Goal: Task Accomplishment & Management: Manage account settings

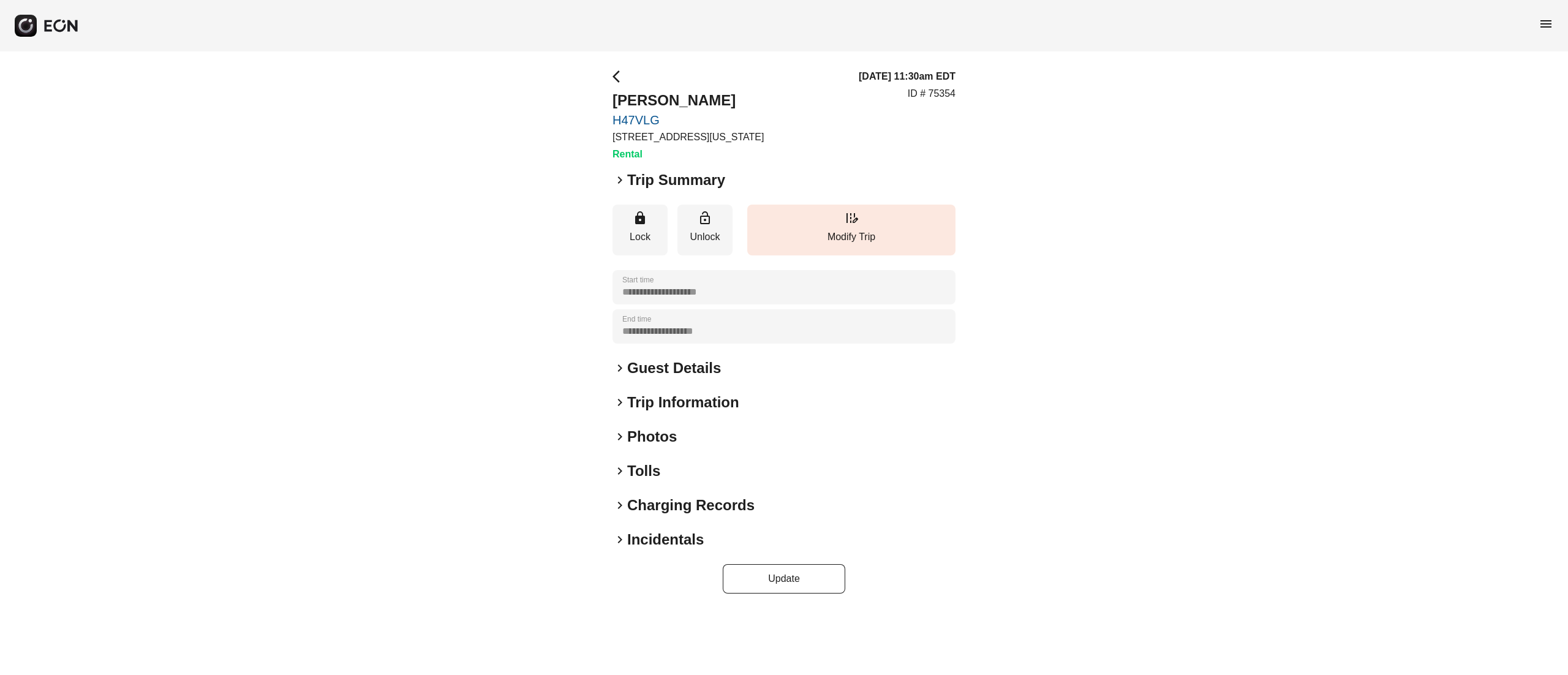
click at [648, 441] on h2 "Photos" at bounding box center [652, 437] width 49 height 20
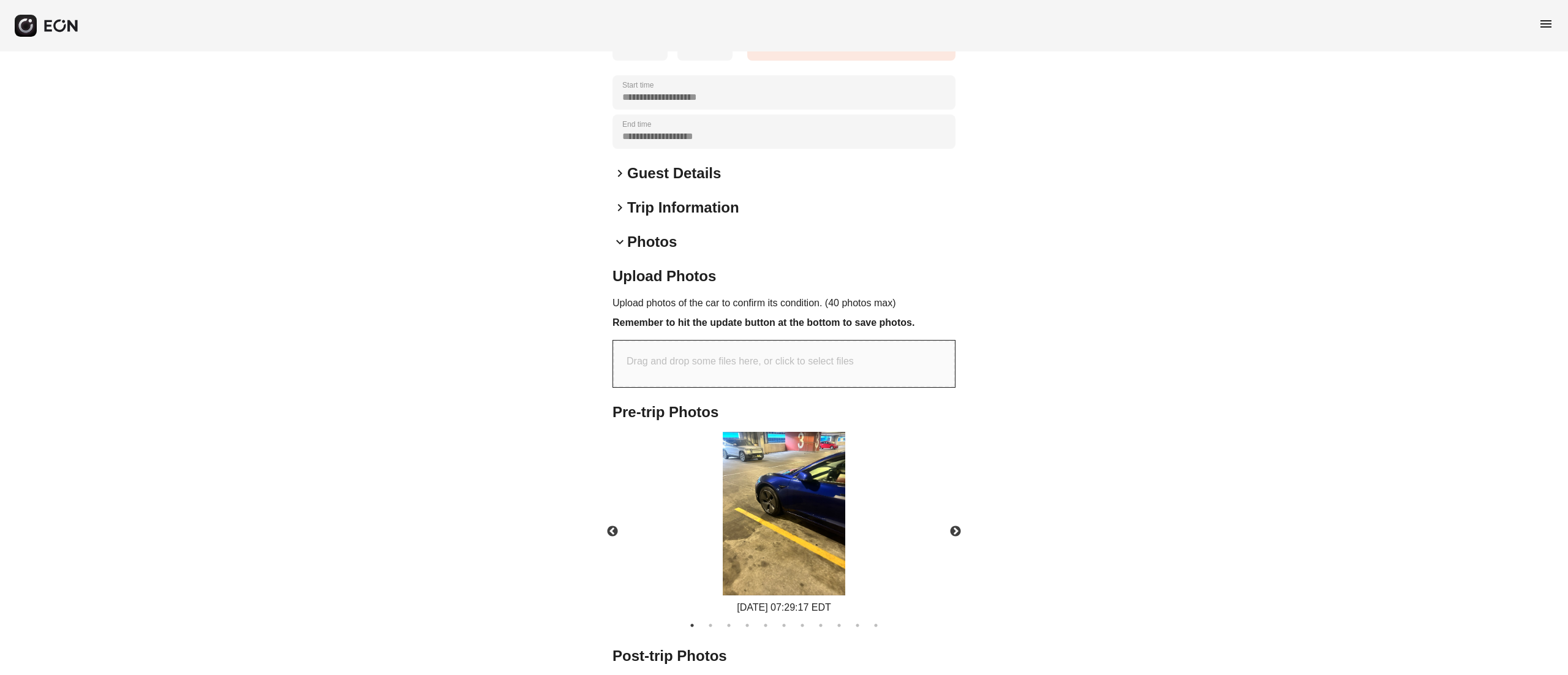
scroll to position [196, 0]
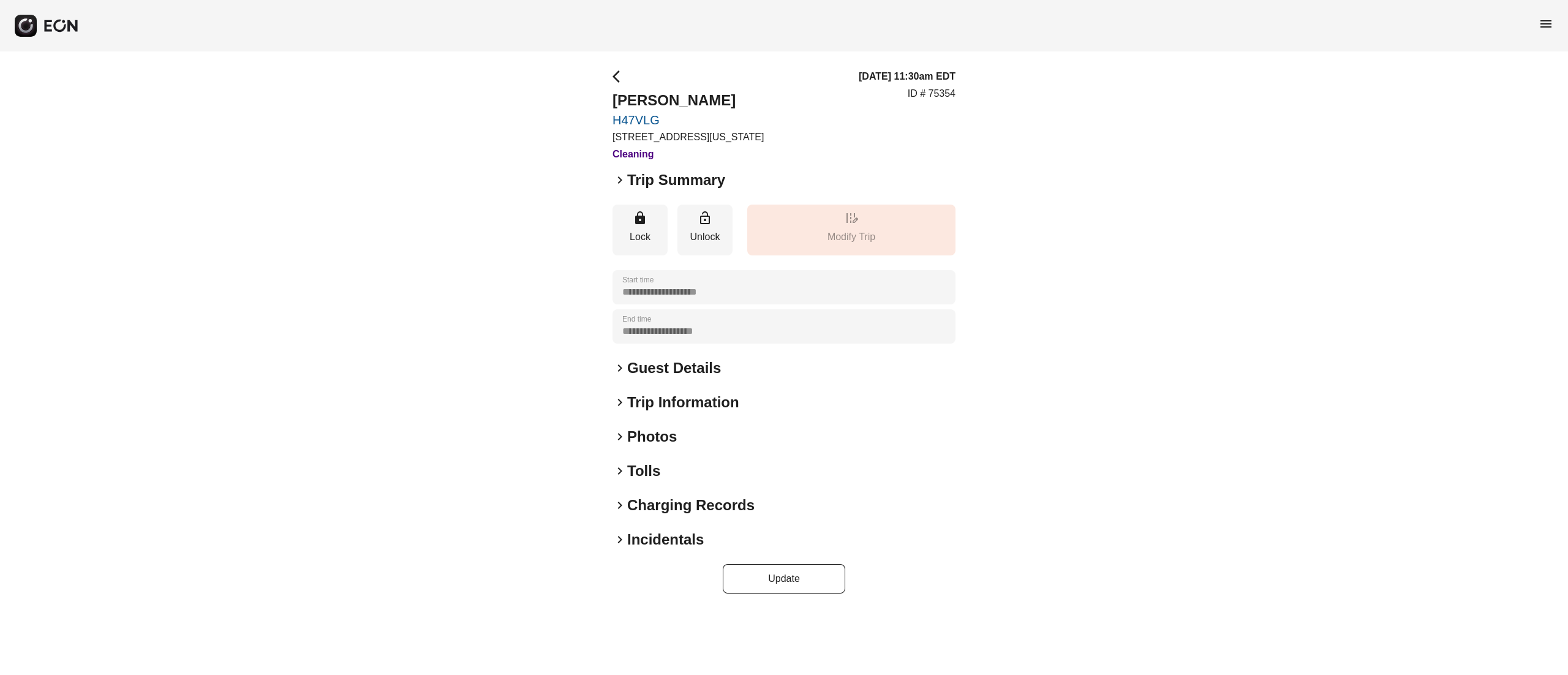
click at [643, 448] on div "**********" at bounding box center [784, 332] width 343 height 525
click at [643, 432] on h2 "Photos" at bounding box center [652, 437] width 49 height 20
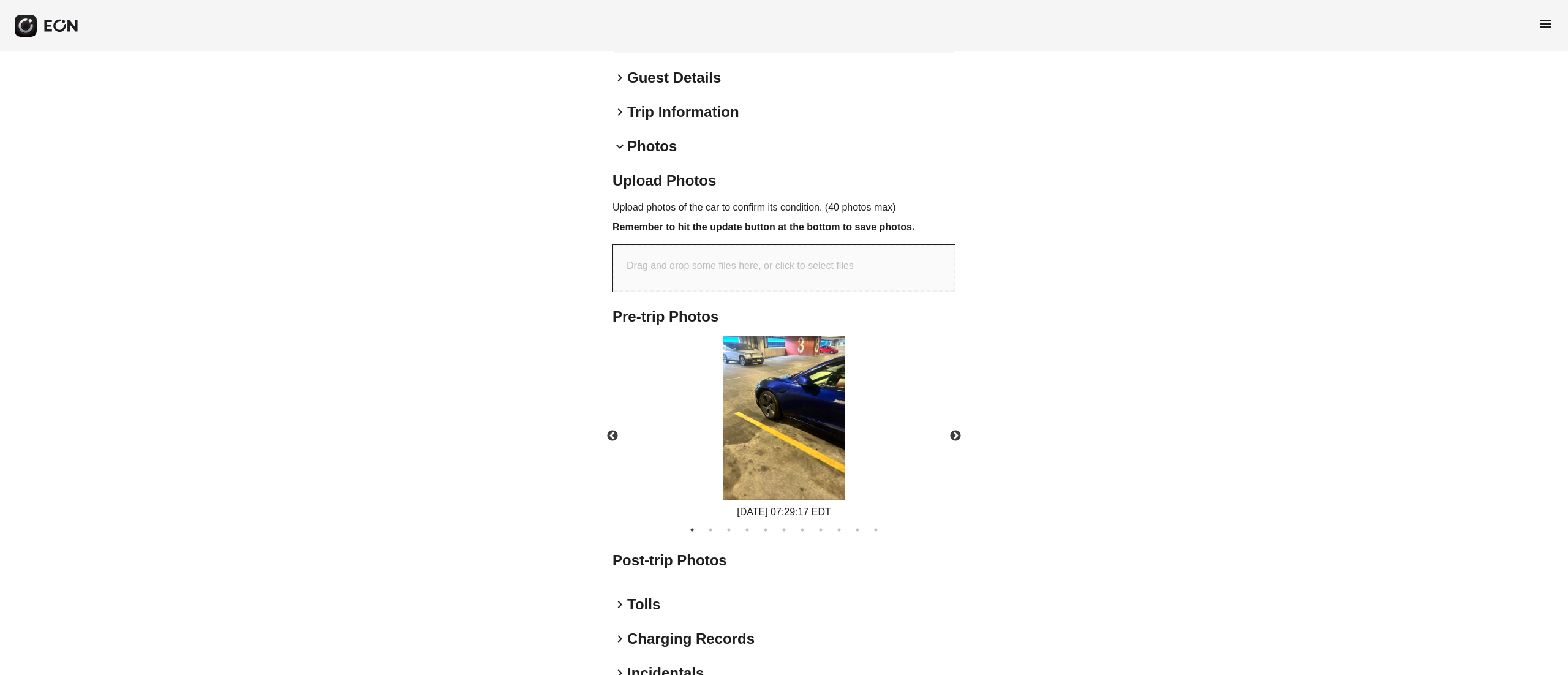
scroll to position [359, 0]
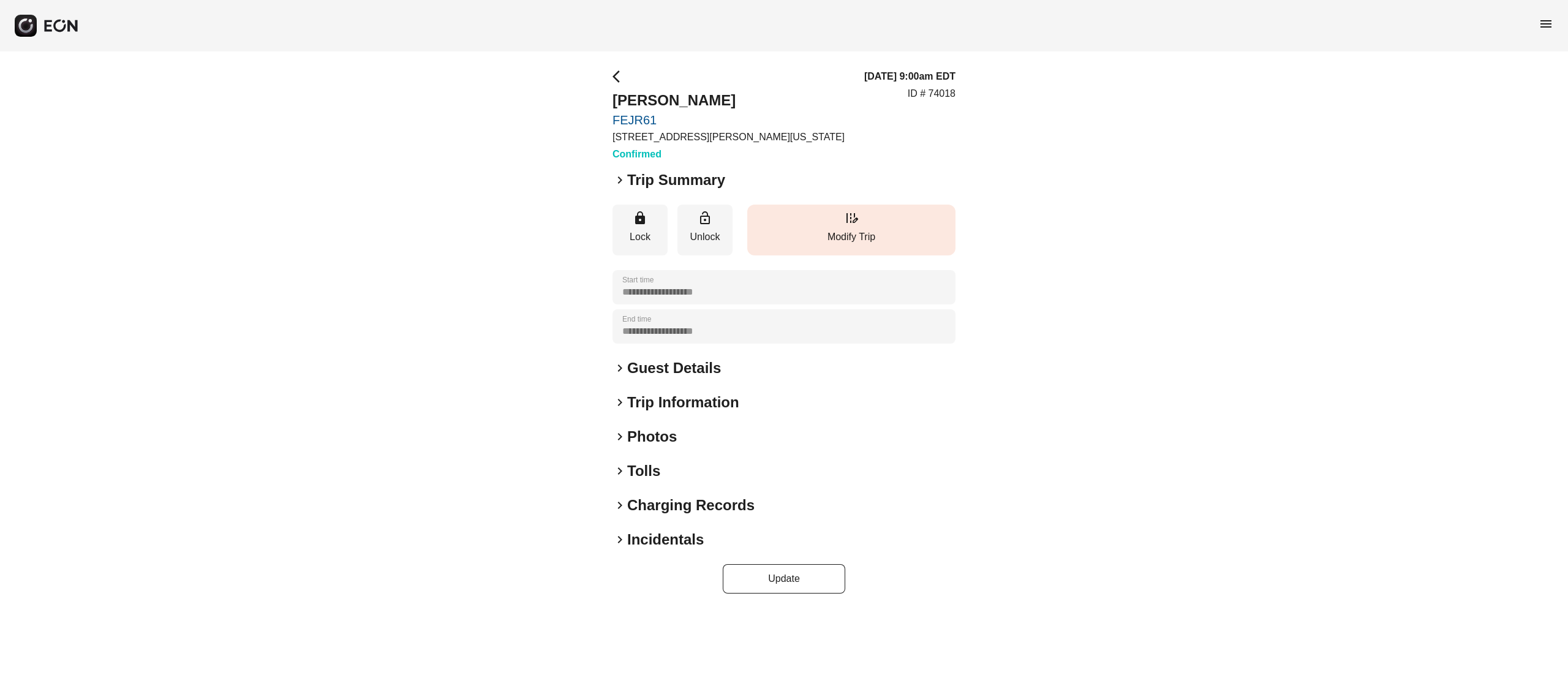
click at [836, 232] on p "Modify Trip" at bounding box center [852, 237] width 196 height 15
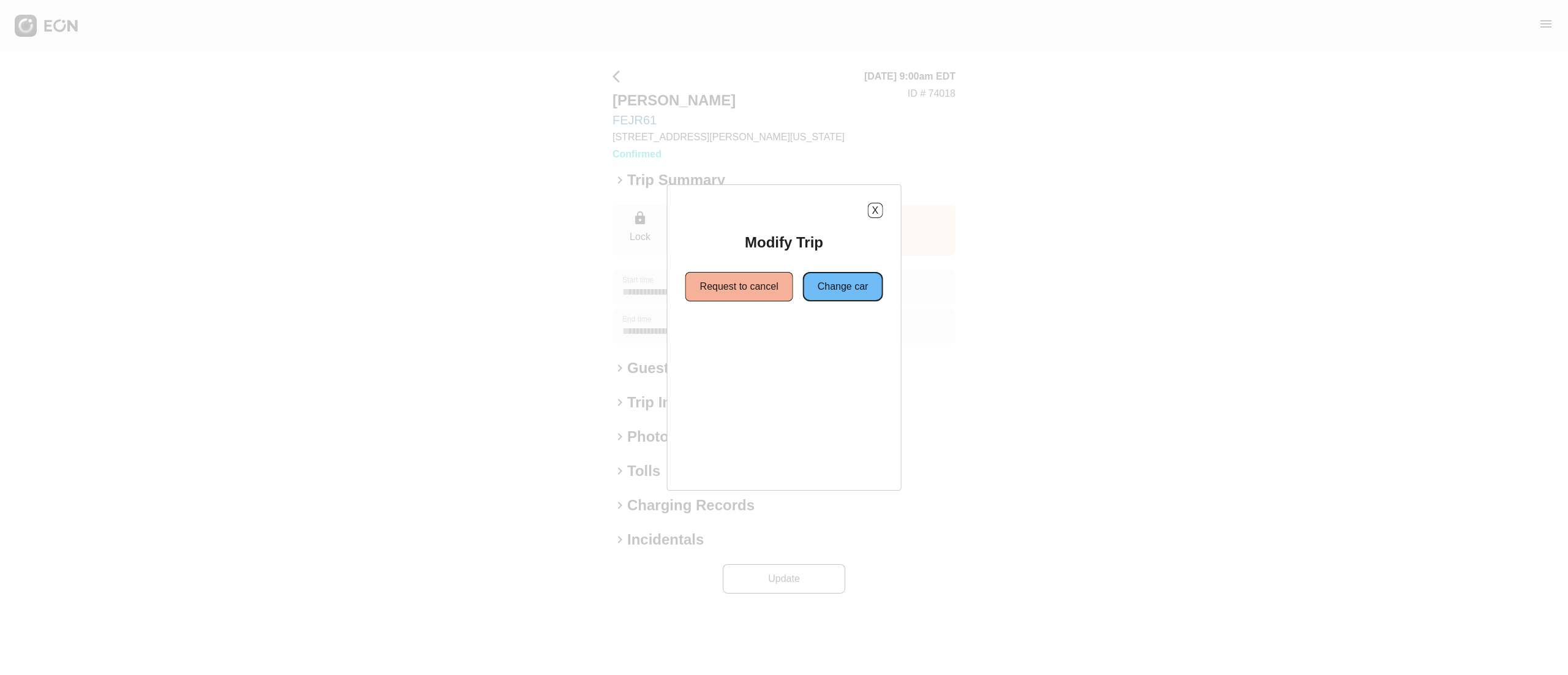
click at [822, 287] on button "Change car" at bounding box center [843, 287] width 80 height 30
click at [736, 332] on button "Same location" at bounding box center [729, 331] width 91 height 30
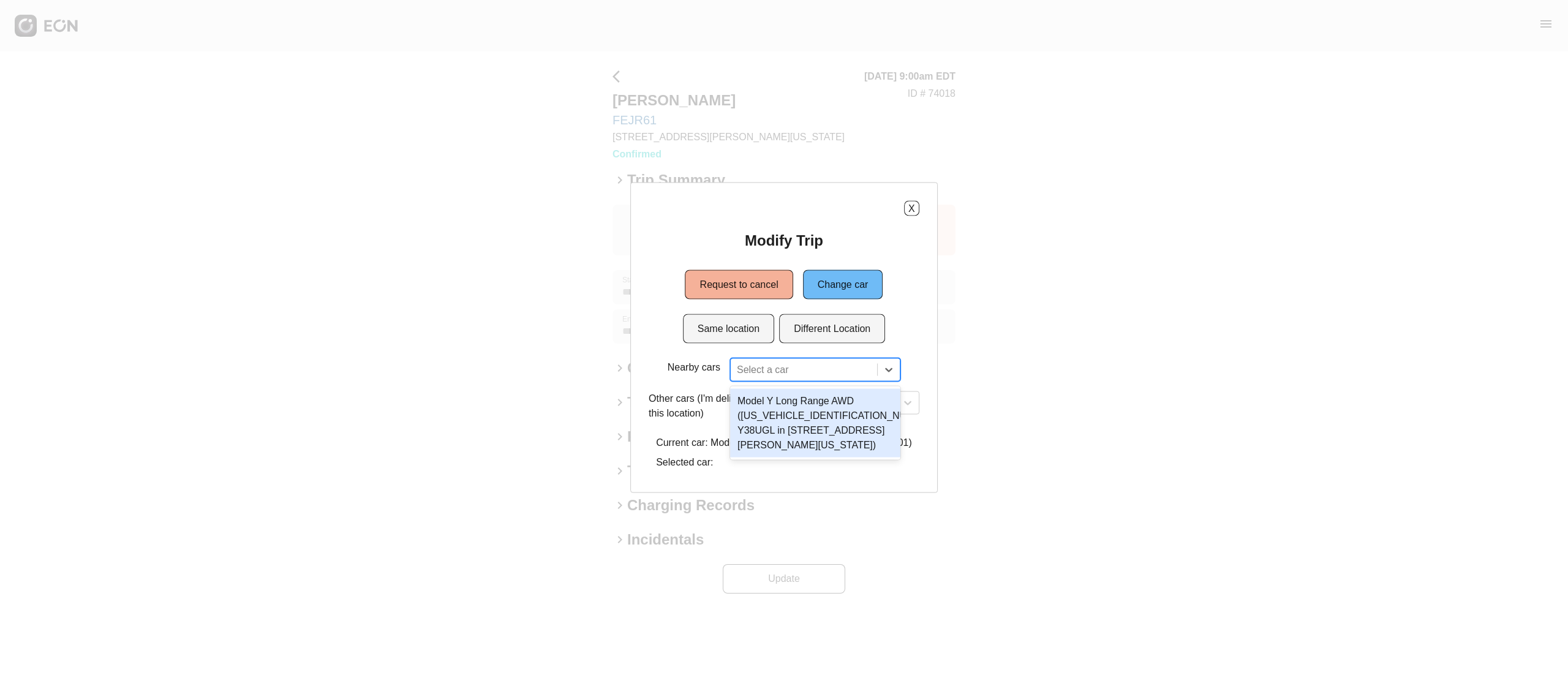
click at [765, 373] on div at bounding box center [804, 370] width 134 height 17
click at [816, 401] on div "Model Y Long Range AWD ([US_VEHICLE_IDENTIFICATION_NUMBER] Y38UGL in [STREET_AD…" at bounding box center [815, 423] width 171 height 69
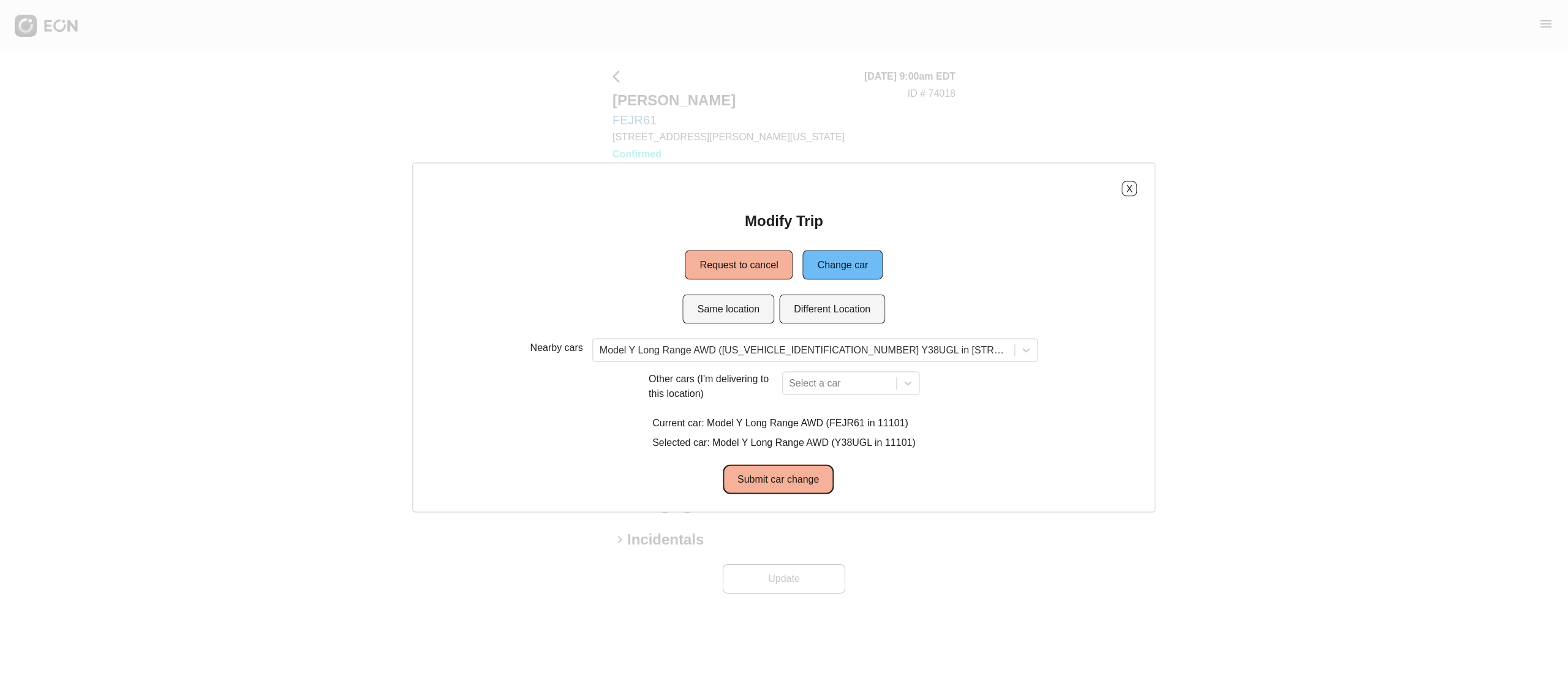
click at [804, 471] on button "Submit car change" at bounding box center [778, 480] width 111 height 30
